Goal: Task Accomplishment & Management: Use online tool/utility

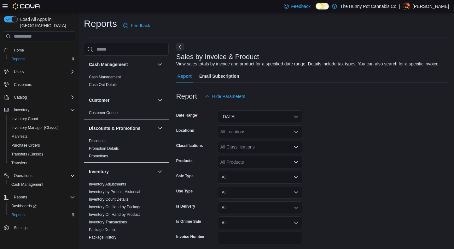
scroll to position [21, 0]
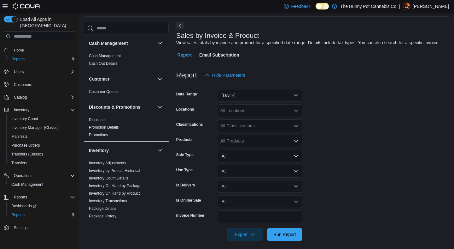
click at [312, 138] on form "Date Range [DATE] Locations All Locations Classifications All Classifications P…" at bounding box center [312, 160] width 273 height 159
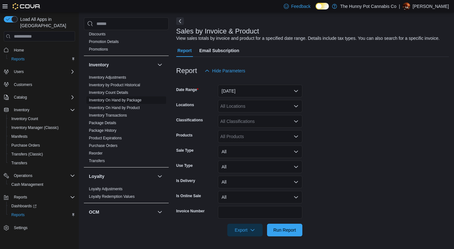
scroll to position [0, 0]
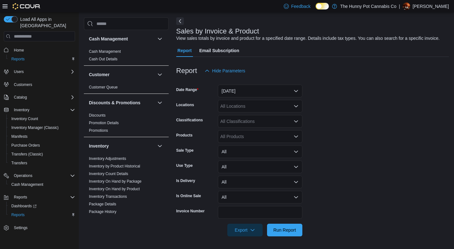
click at [333, 154] on form "Date Range [DATE] Locations All Locations Classifications All Classifications P…" at bounding box center [312, 156] width 273 height 159
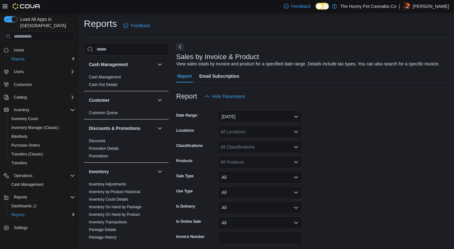
click at [174, 127] on div "Cash Management Cash Management Cash Out Details Customer Customer Queue Discou…" at bounding box center [266, 156] width 365 height 226
click at [331, 180] on form "Date Range [DATE] Locations All Locations Classifications All Classifications P…" at bounding box center [312, 181] width 273 height 159
click at [256, 123] on button "[DATE]" at bounding box center [260, 116] width 85 height 13
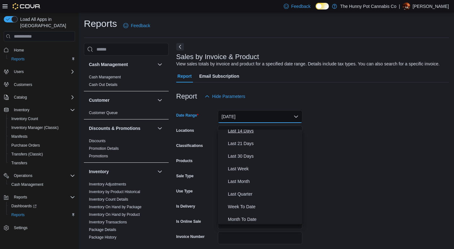
scroll to position [69, 0]
click at [247, 179] on span "Last Month" at bounding box center [264, 181] width 72 height 8
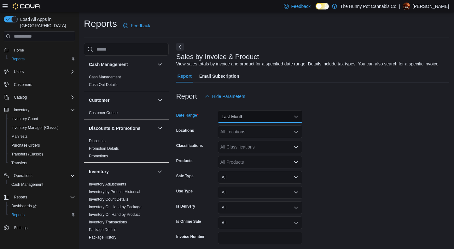
click at [261, 123] on button "Last Month" at bounding box center [260, 116] width 85 height 13
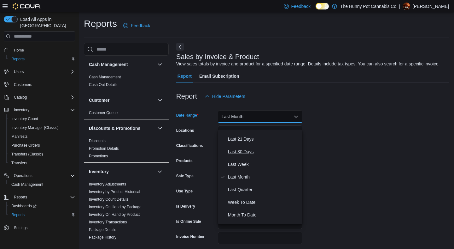
scroll to position [0, 0]
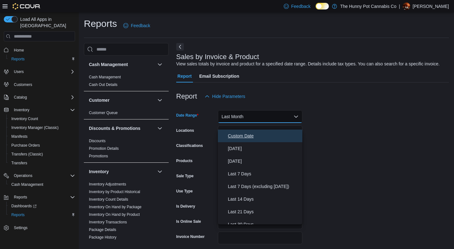
click at [247, 138] on span "Custom Date" at bounding box center [264, 136] width 72 height 8
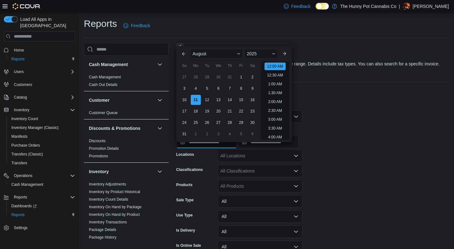
click at [213, 146] on input "**********" at bounding box center [206, 141] width 61 height 13
click at [185, 57] on button "Previous Month" at bounding box center [184, 54] width 10 height 10
type input "**********"
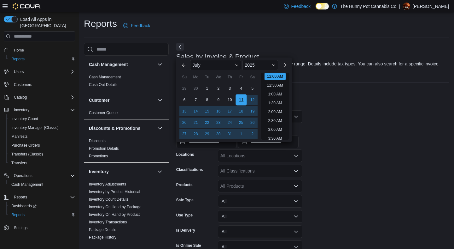
click at [243, 100] on div "11" at bounding box center [241, 99] width 11 height 11
click at [355, 124] on div at bounding box center [312, 123] width 273 height 1
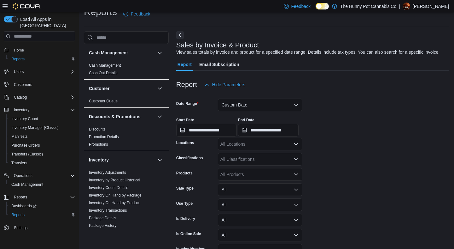
scroll to position [15, 0]
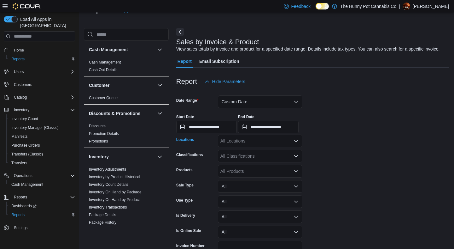
click at [246, 144] on div "All Locations" at bounding box center [260, 140] width 85 height 13
type input "****"
click at [251, 166] on span "[STREET_ADDRESS]" at bounding box center [253, 167] width 44 height 6
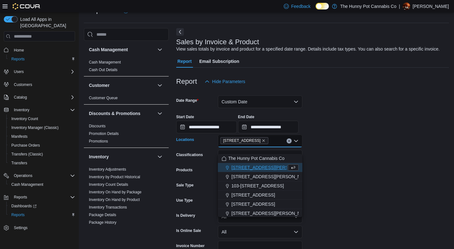
click at [366, 166] on form "**********" at bounding box center [312, 179] width 273 height 183
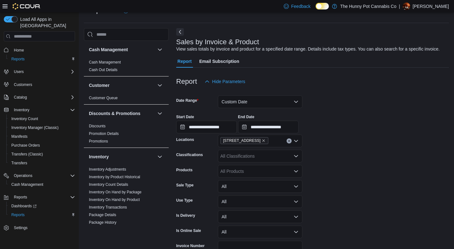
click at [247, 175] on div "All Products" at bounding box center [260, 171] width 85 height 13
paste input "**********"
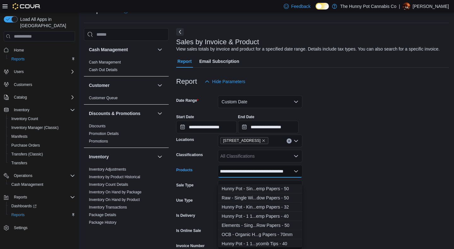
scroll to position [0, 35]
type input "**********"
click at [253, 188] on div "Hunny Pot - Sin...emp Papers - 50" at bounding box center [260, 188] width 77 height 6
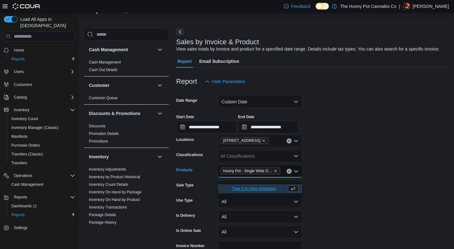
scroll to position [56, 0]
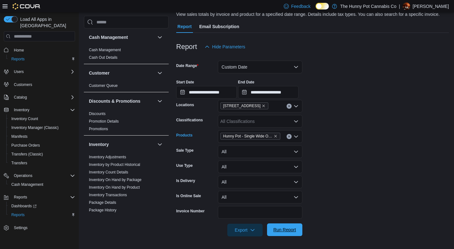
click at [287, 231] on span "Run Report" at bounding box center [284, 229] width 23 height 6
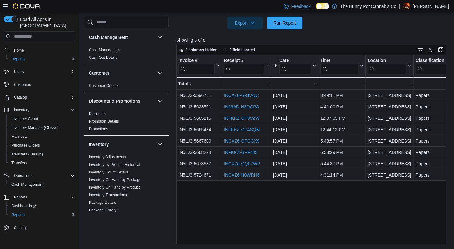
scroll to position [247, 0]
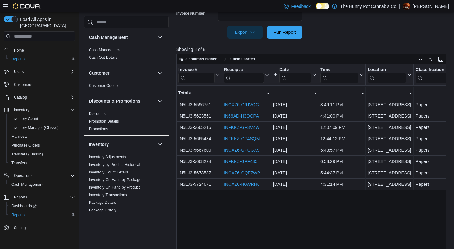
click at [334, 46] on div at bounding box center [312, 42] width 273 height 8
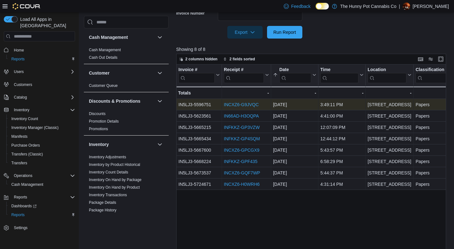
click at [246, 107] on link "INCXZ6-G9JVQC" at bounding box center [241, 104] width 35 height 5
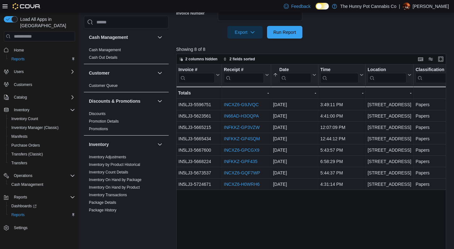
scroll to position [99, 0]
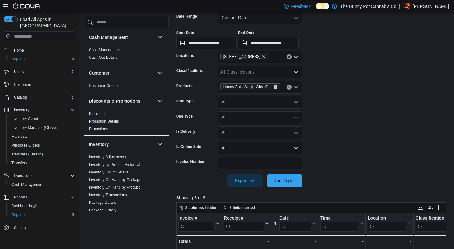
click at [275, 89] on icon "Remove Hunny Pot - Single Wide Organic Hemp Papers - 50 from selection in this …" at bounding box center [276, 87] width 4 height 4
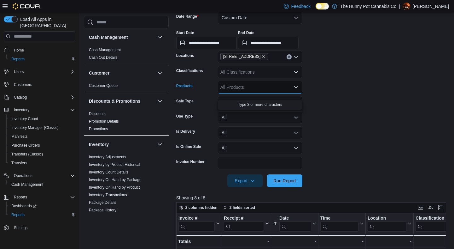
click at [244, 91] on div "All Products" at bounding box center [260, 87] width 85 height 13
paste input "**********"
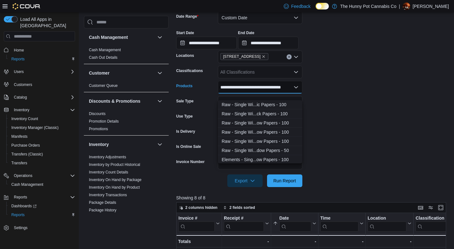
scroll to position [0, 10]
type input "**********"
click at [255, 106] on div "Raw - Single Wi...ic Papers - 100" at bounding box center [260, 104] width 77 height 6
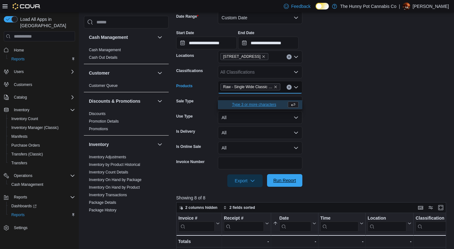
click at [290, 183] on span "Run Report" at bounding box center [284, 180] width 23 height 6
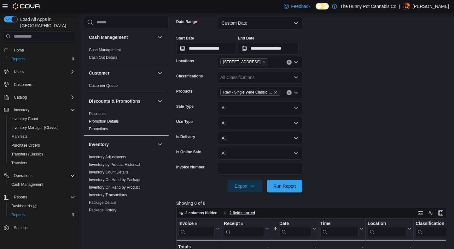
scroll to position [77, 0]
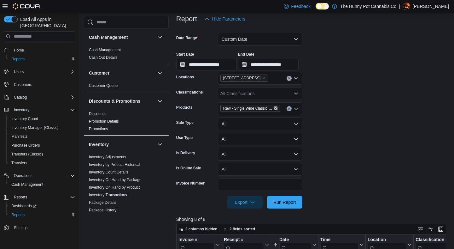
click at [276, 110] on icon "Remove Raw - Single Wide Classic Papers - 100 from selection in this group" at bounding box center [276, 108] width 4 height 4
click at [258, 115] on div "All Products" at bounding box center [260, 108] width 85 height 13
paste input "**********"
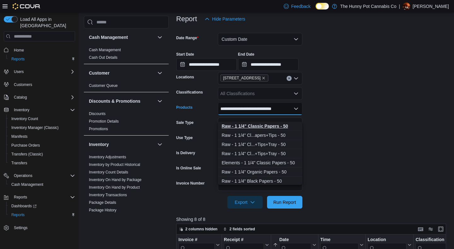
type input "**********"
click at [258, 125] on strong "Raw - 1 1/4" Classic Papers - 50" at bounding box center [255, 125] width 67 height 5
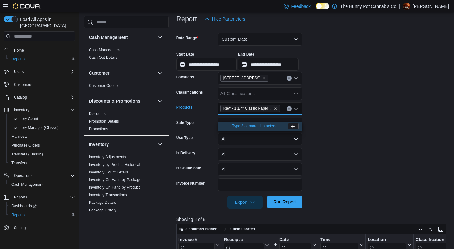
click at [285, 203] on span "Run Report" at bounding box center [285, 201] width 28 height 13
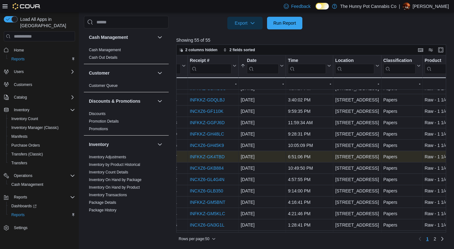
scroll to position [86, 33]
drag, startPoint x: 226, startPoint y: 157, endPoint x: 190, endPoint y: 157, distance: 36.3
click at [190, 157] on div "INFKKZ-GK4TBD - Receipt # URL, column 2, row 14" at bounding box center [214, 156] width 51 height 11
copy link "INFKKZ-GK4TBD"
